Goal: Answer question/provide support

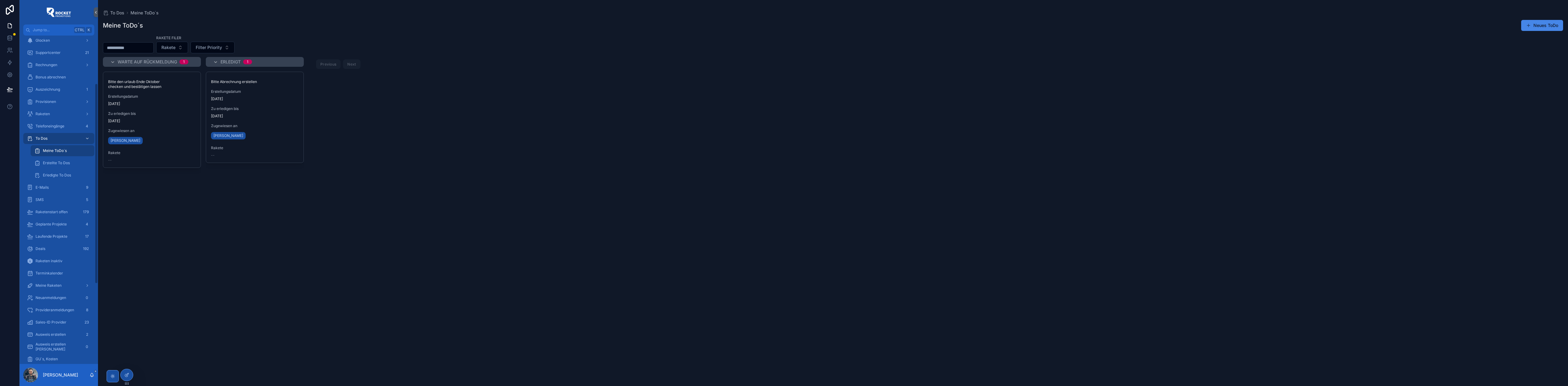
scroll to position [163, 0]
click at [57, 298] on div "Order offen 0" at bounding box center [58, 298] width 64 height 10
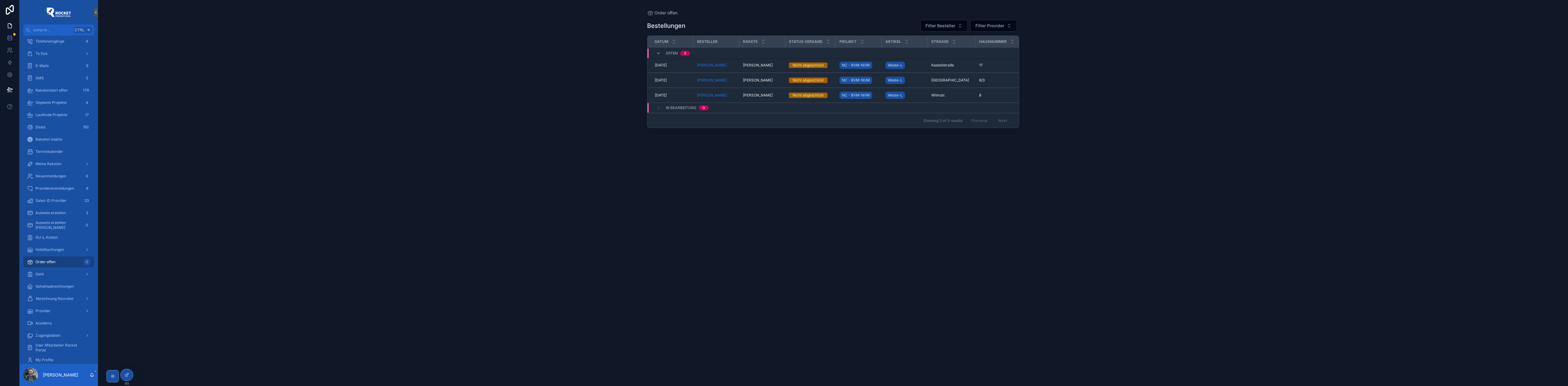
click at [756, 65] on span "[PERSON_NAME]" at bounding box center [758, 65] width 30 height 5
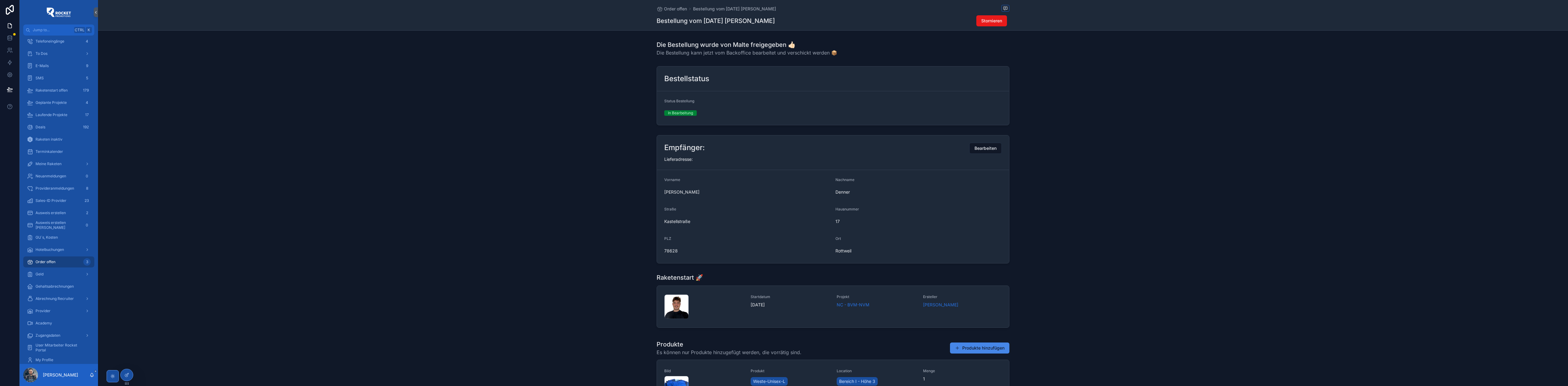
click at [674, 6] on span "Order offen" at bounding box center [676, 9] width 23 height 6
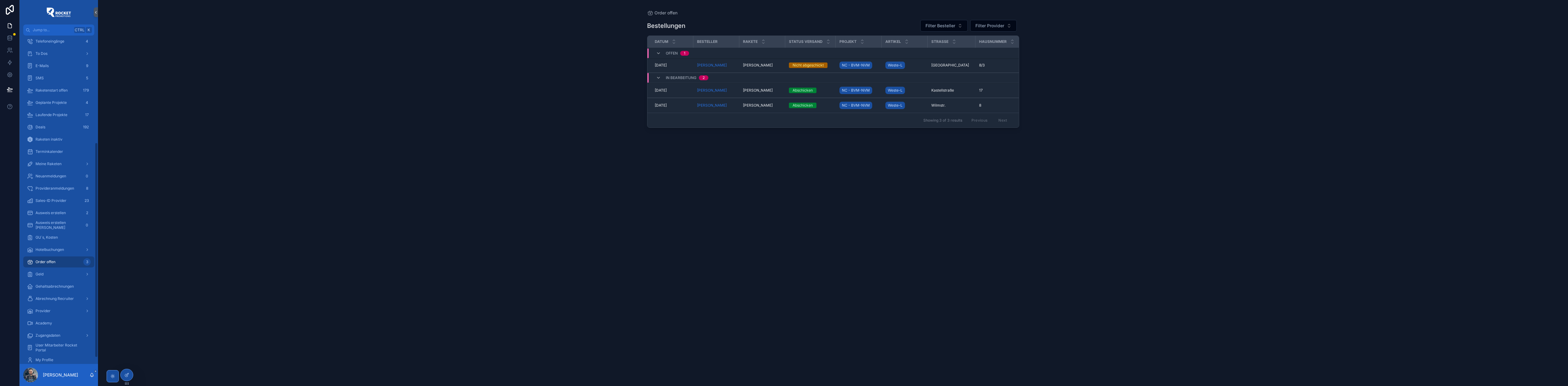
click at [56, 270] on div "Geld" at bounding box center [58, 274] width 64 height 10
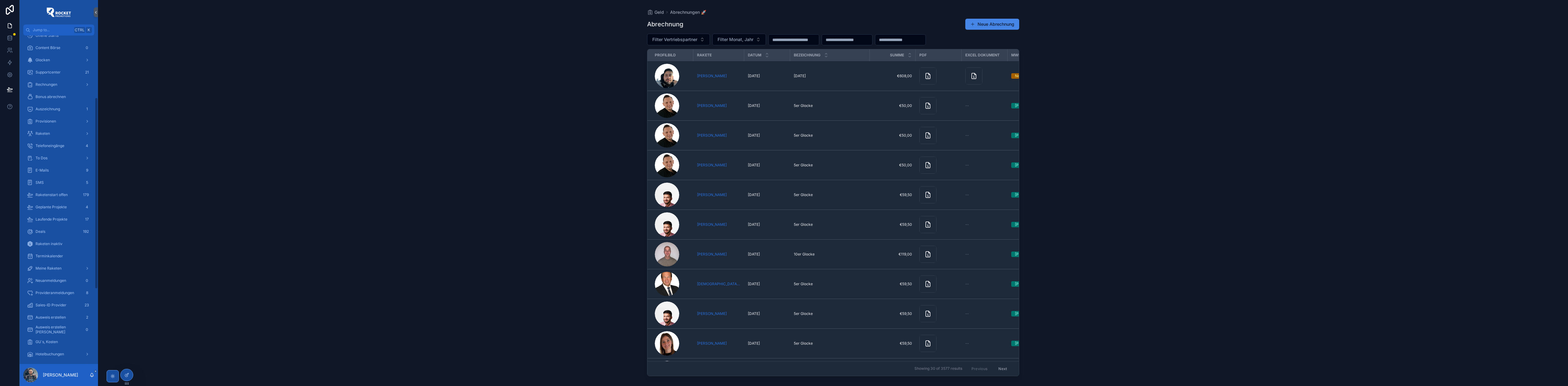
scroll to position [136, 0]
click at [55, 287] on span "Order offen" at bounding box center [45, 289] width 20 height 5
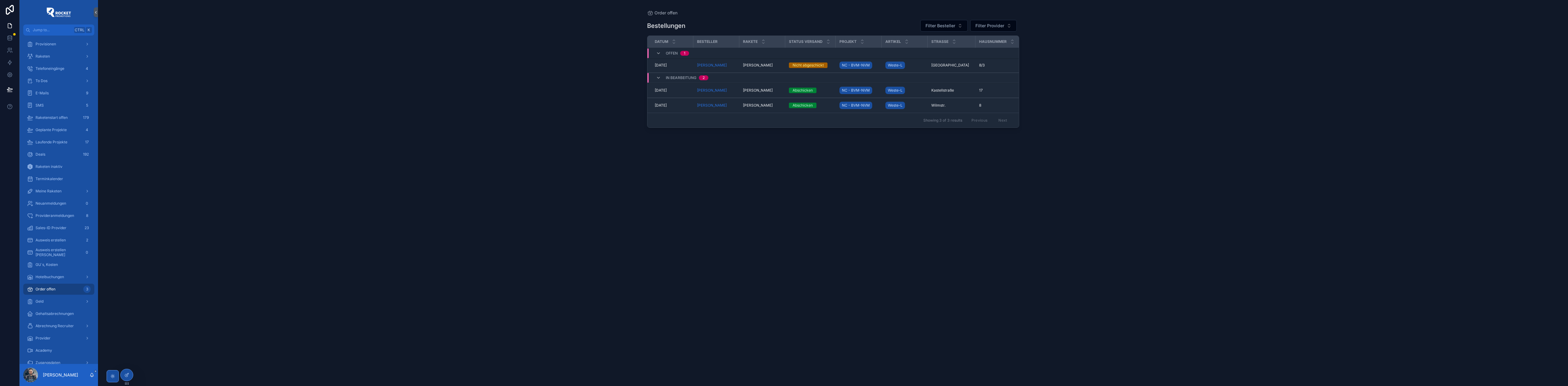
click at [825, 88] on td "Abschicken" at bounding box center [810, 90] width 51 height 15
click at [821, 91] on div "Abschicken" at bounding box center [810, 90] width 43 height 5
click at [407, 89] on div "Order offen Bestellungen Filter Besteller Filter Provider Datum Besteller Raket…" at bounding box center [833, 193] width 1470 height 386
click at [41, 44] on span "Home" at bounding box center [40, 45] width 10 height 5
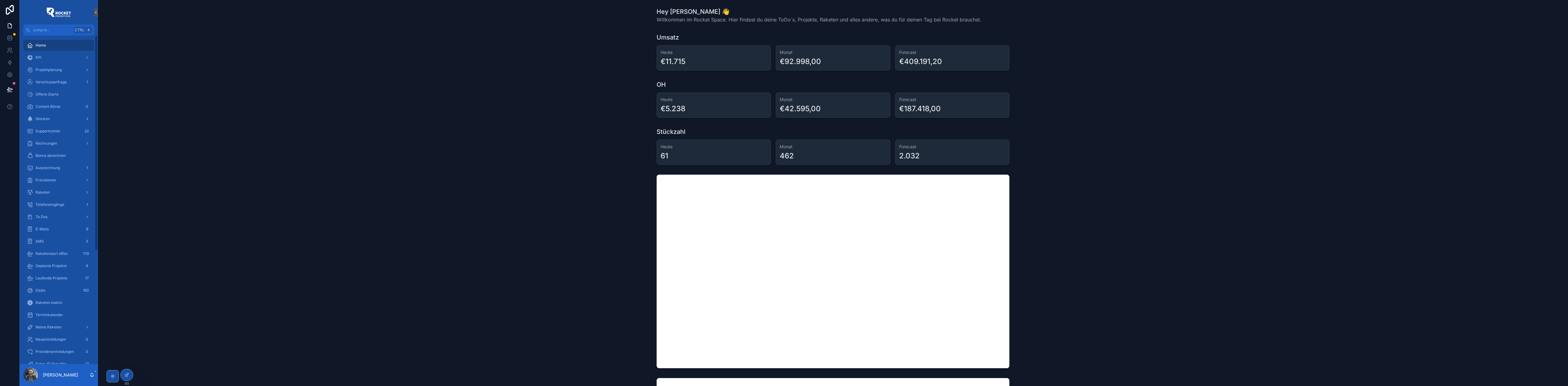
drag, startPoint x: 54, startPoint y: 120, endPoint x: 54, endPoint y: 124, distance: 4.0
click at [54, 120] on div "Glocken" at bounding box center [58, 119] width 64 height 10
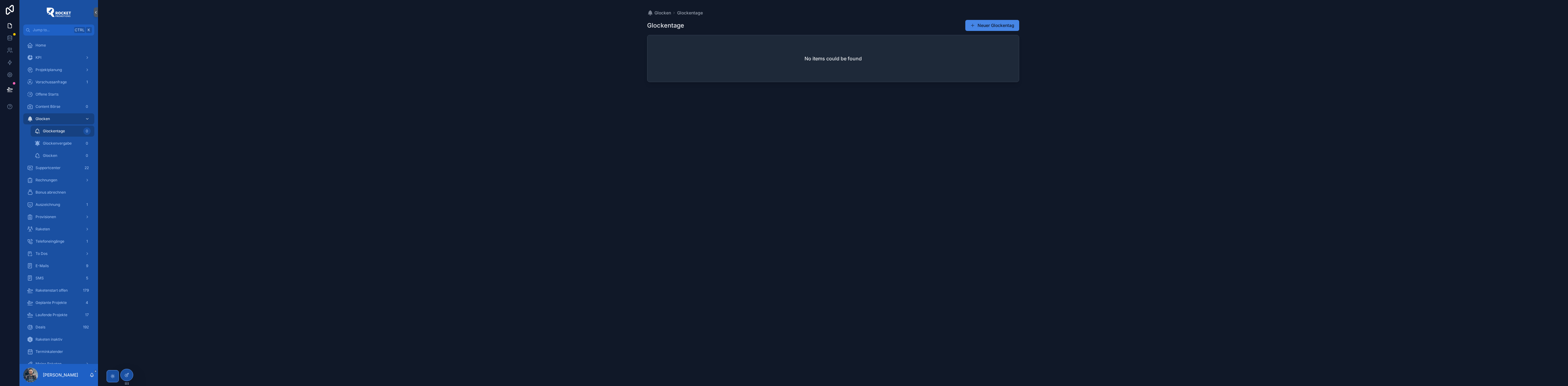
click at [56, 167] on span "Supportcenter" at bounding box center [47, 168] width 25 height 5
click at [679, 40] on button "Filter Rakete" at bounding box center [668, 40] width 43 height 12
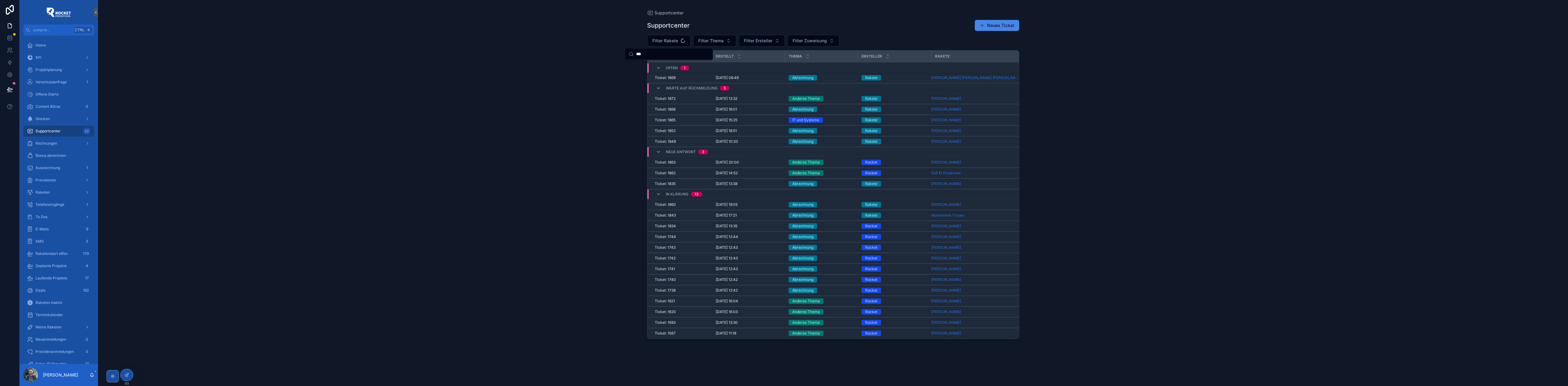
type input "***"
click at [521, 130] on div "Supportcenter Supportcenter Neues Ticket Filter Rakete Filter Thema Filter Erst…" at bounding box center [833, 193] width 1470 height 386
click at [772, 80] on div "8.10.2025 08:49 8.10.2025 08:49" at bounding box center [749, 78] width 66 height 5
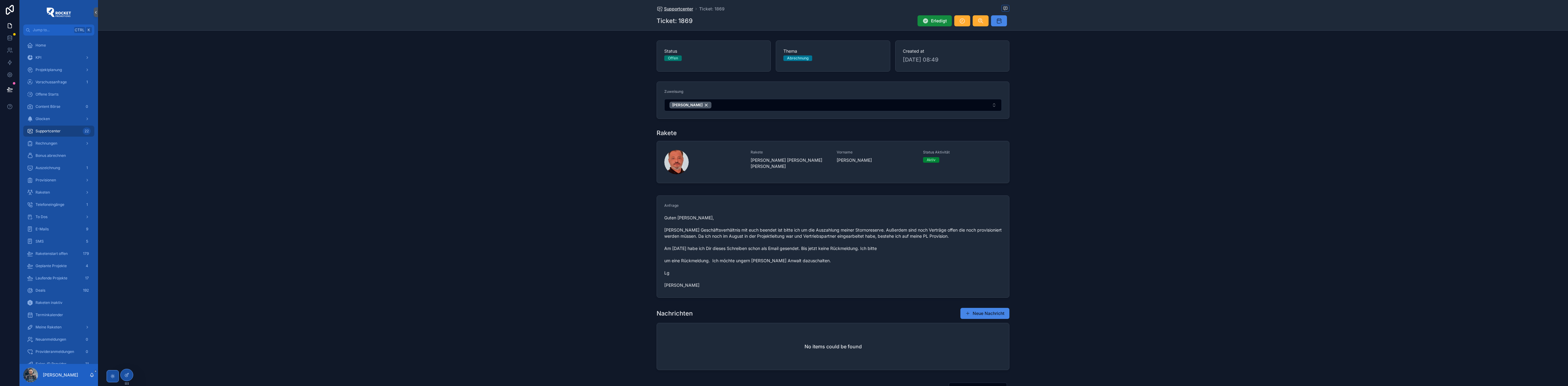
click at [672, 9] on span "Supportcenter" at bounding box center [679, 9] width 29 height 6
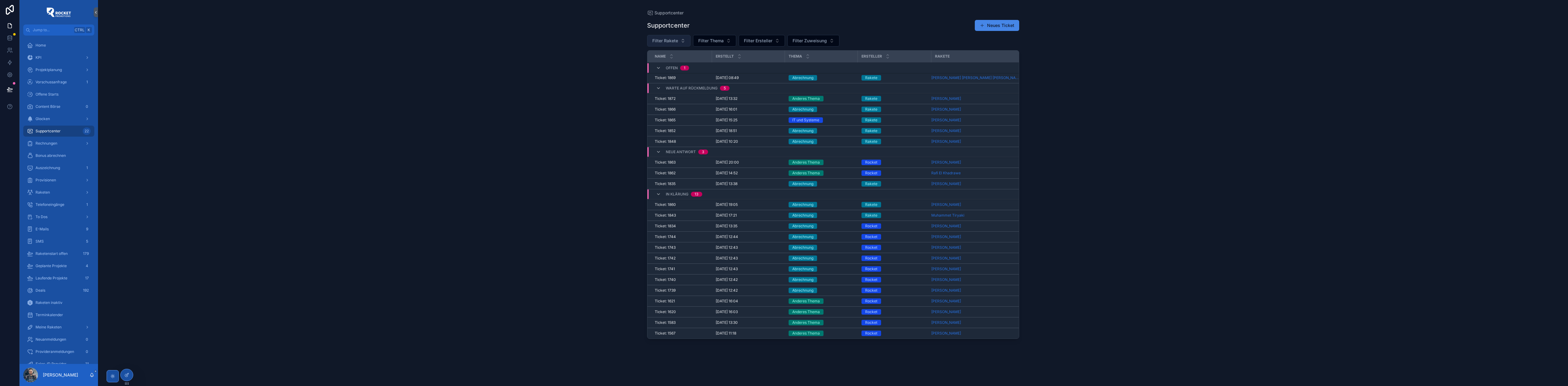
click at [676, 38] on span "Filter Rakete" at bounding box center [665, 41] width 26 height 6
click at [675, 38] on span "Filter Rakete" at bounding box center [665, 41] width 26 height 6
click at [814, 41] on span "Filter Zuweisung" at bounding box center [810, 41] width 34 height 6
type input "********"
click at [800, 65] on div "[PERSON_NAME]" at bounding box center [813, 66] width 85 height 10
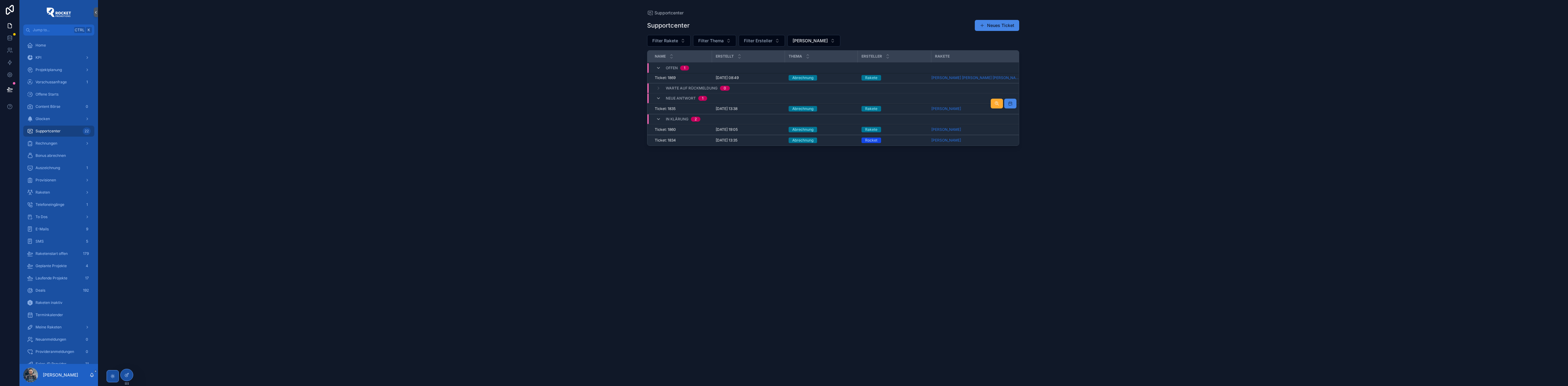
click at [830, 108] on div "Abrechnung" at bounding box center [822, 108] width 66 height 5
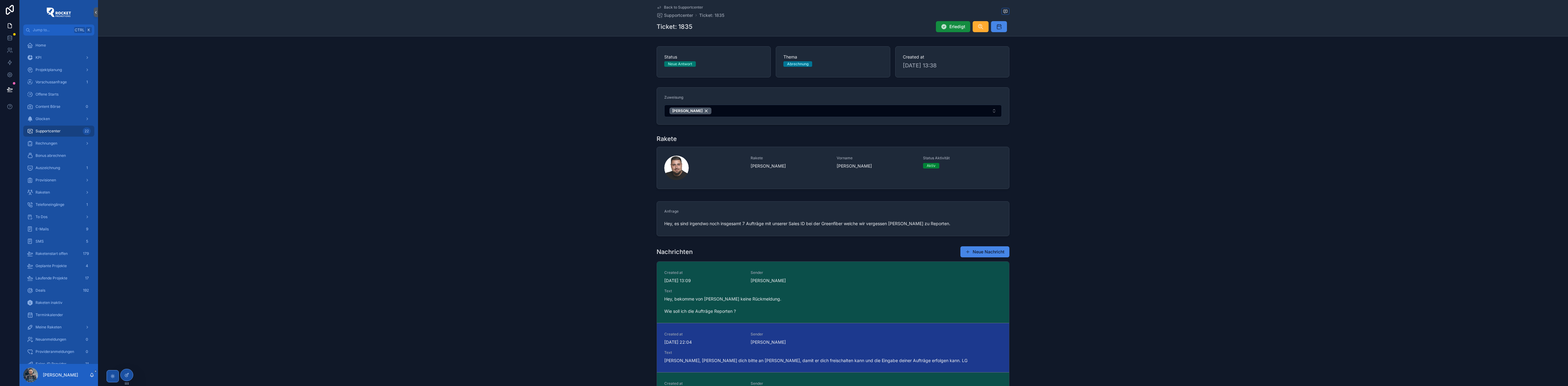
click at [675, 5] on span "Back to Supportcenter" at bounding box center [684, 7] width 39 height 5
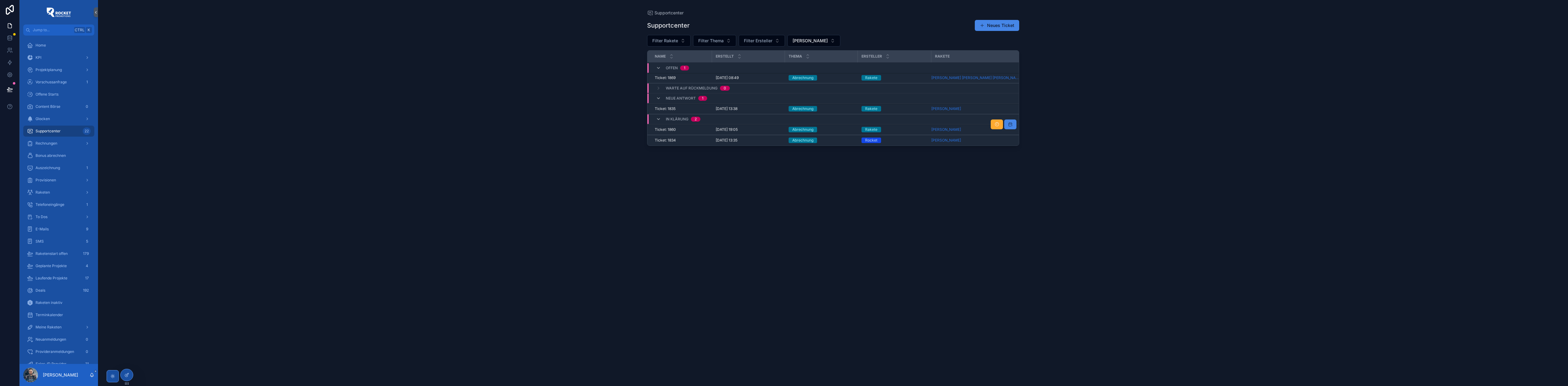
click at [843, 130] on div "Abrechnung" at bounding box center [822, 129] width 66 height 5
